Goal: Check status: Check status

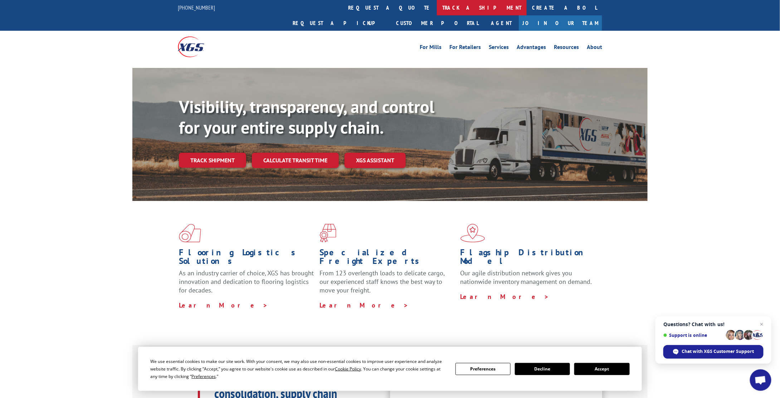
click at [437, 7] on link "track a shipment" at bounding box center [482, 7] width 90 height 15
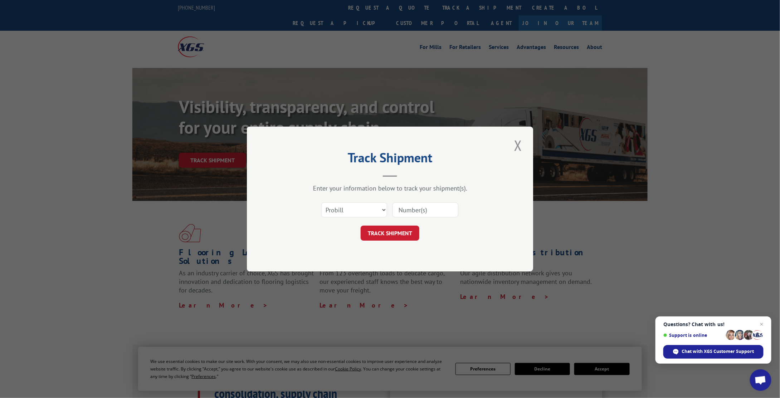
click at [436, 212] on input at bounding box center [425, 209] width 66 height 15
type input "5951814"
click button "TRACK SHIPMENT" at bounding box center [390, 233] width 59 height 15
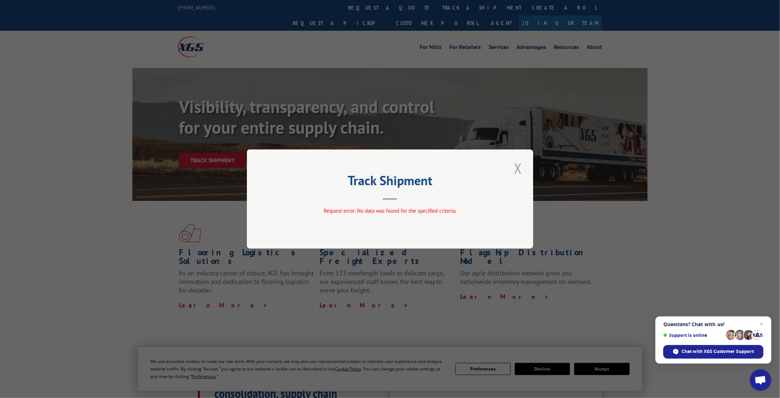
click at [520, 169] on button "Close modal" at bounding box center [518, 168] width 12 height 20
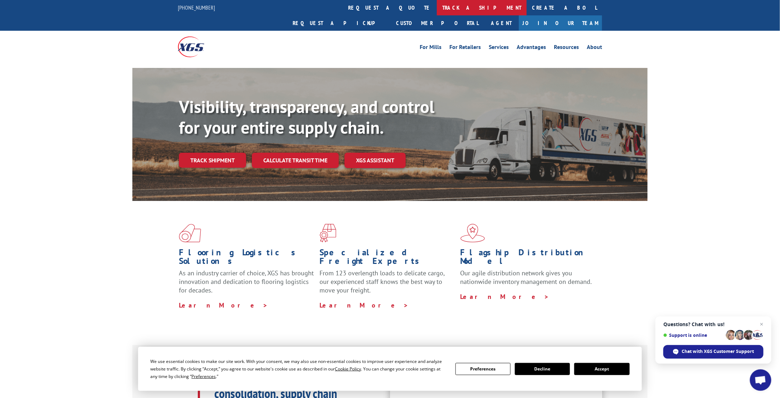
click at [437, 9] on link "track a shipment" at bounding box center [482, 7] width 90 height 15
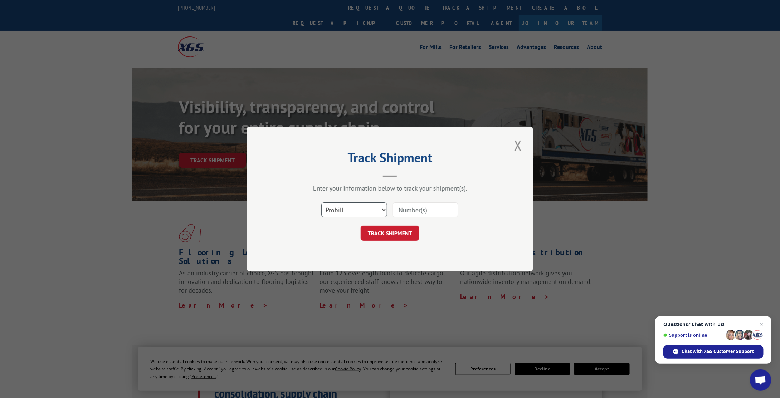
click at [363, 207] on select "Select category... Probill BOL PO" at bounding box center [354, 209] width 66 height 15
select select "bol"
click at [321, 202] on select "Select category... Probill BOL PO" at bounding box center [354, 209] width 66 height 15
click at [431, 211] on input at bounding box center [425, 209] width 66 height 15
type input "5951814"
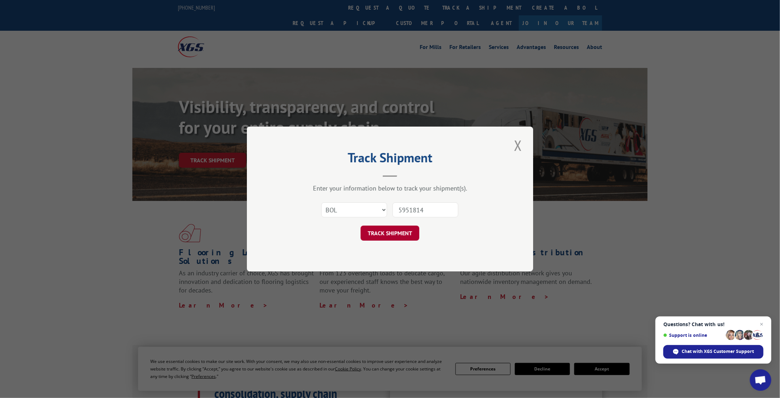
click at [398, 233] on button "TRACK SHIPMENT" at bounding box center [390, 233] width 59 height 15
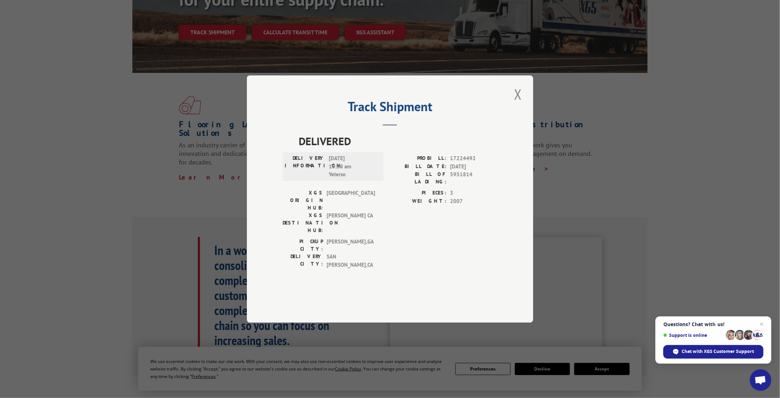
scroll to position [143, 0]
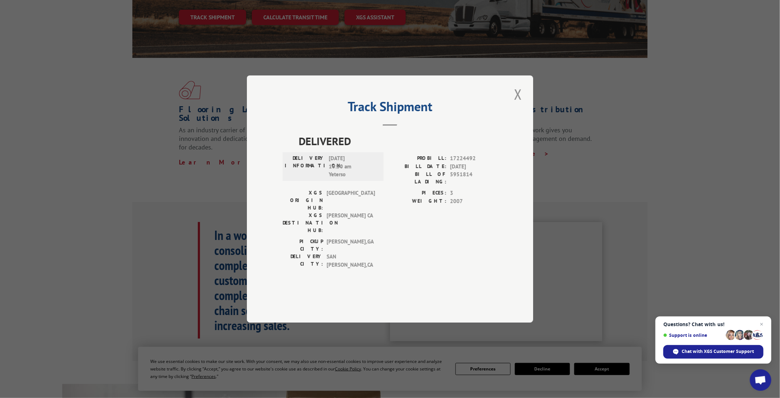
click at [360, 115] on h2 "Track Shipment" at bounding box center [390, 109] width 215 height 14
drag, startPoint x: 358, startPoint y: 125, endPoint x: 204, endPoint y: 164, distance: 159.5
click at [204, 164] on div "Track Shipment DELIVERED DELIVERY INFORMATION: [DATE] 10:50 am Yeterso PROBILL:…" at bounding box center [390, 199] width 780 height 398
click at [519, 104] on button "Close modal" at bounding box center [518, 94] width 12 height 20
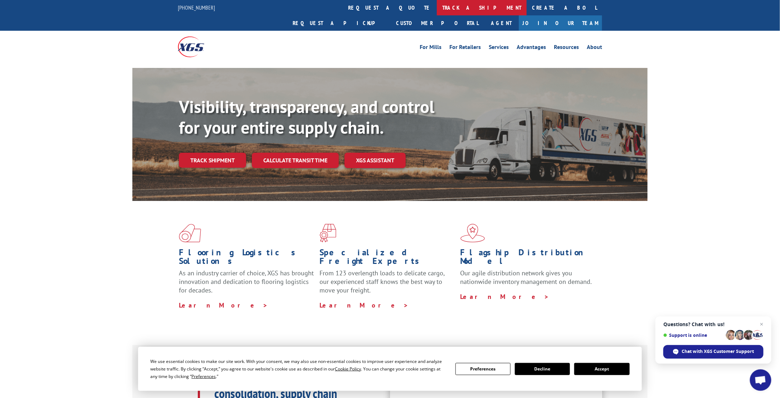
click at [437, 11] on link "track a shipment" at bounding box center [482, 7] width 90 height 15
